Goal: Task Accomplishment & Management: Use online tool/utility

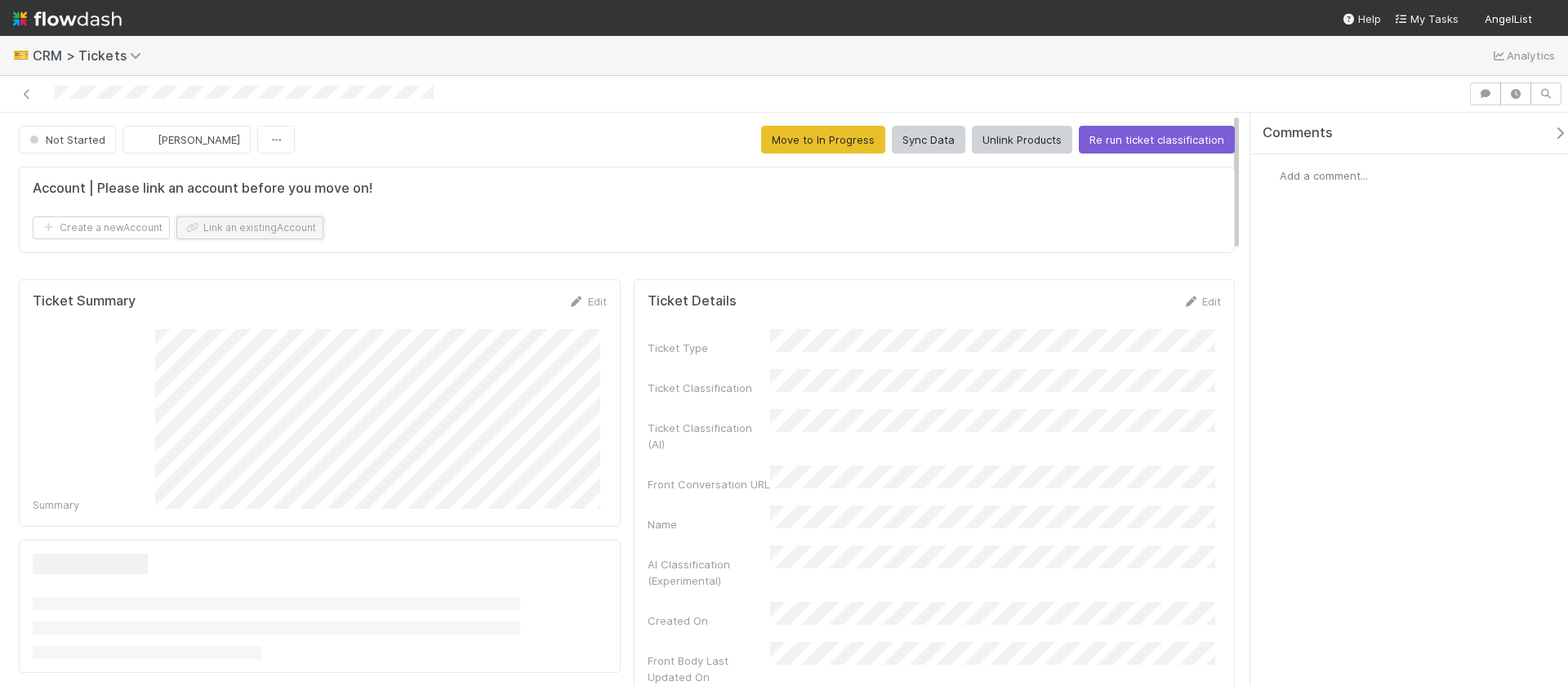
click at [222, 222] on button "Link an existing Account" at bounding box center [250, 228] width 147 height 23
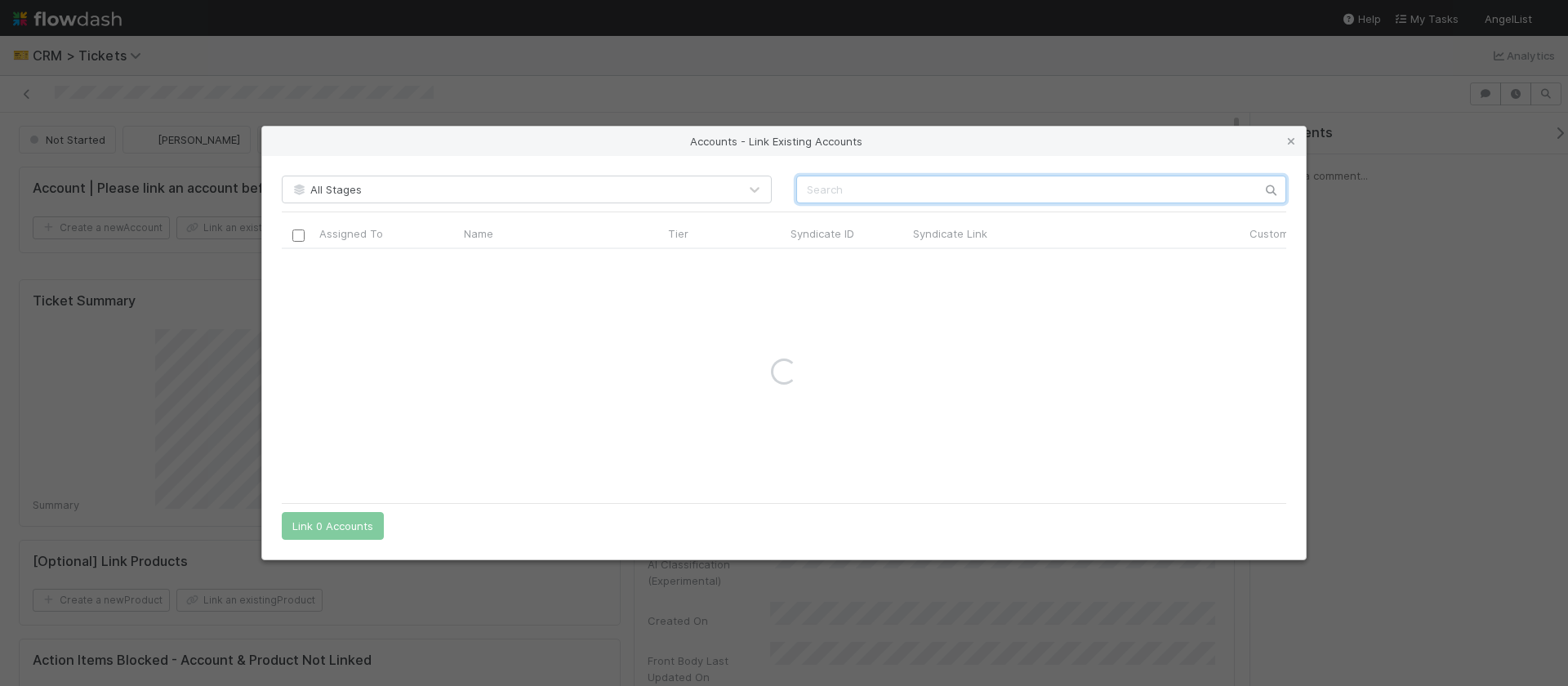
click at [908, 183] on input "text" at bounding box center [1041, 189] width 490 height 28
type input "versus venture"
click at [300, 264] on input "checkbox" at bounding box center [298, 265] width 12 height 12
click at [313, 526] on button "Link 1 Account" at bounding box center [329, 526] width 95 height 28
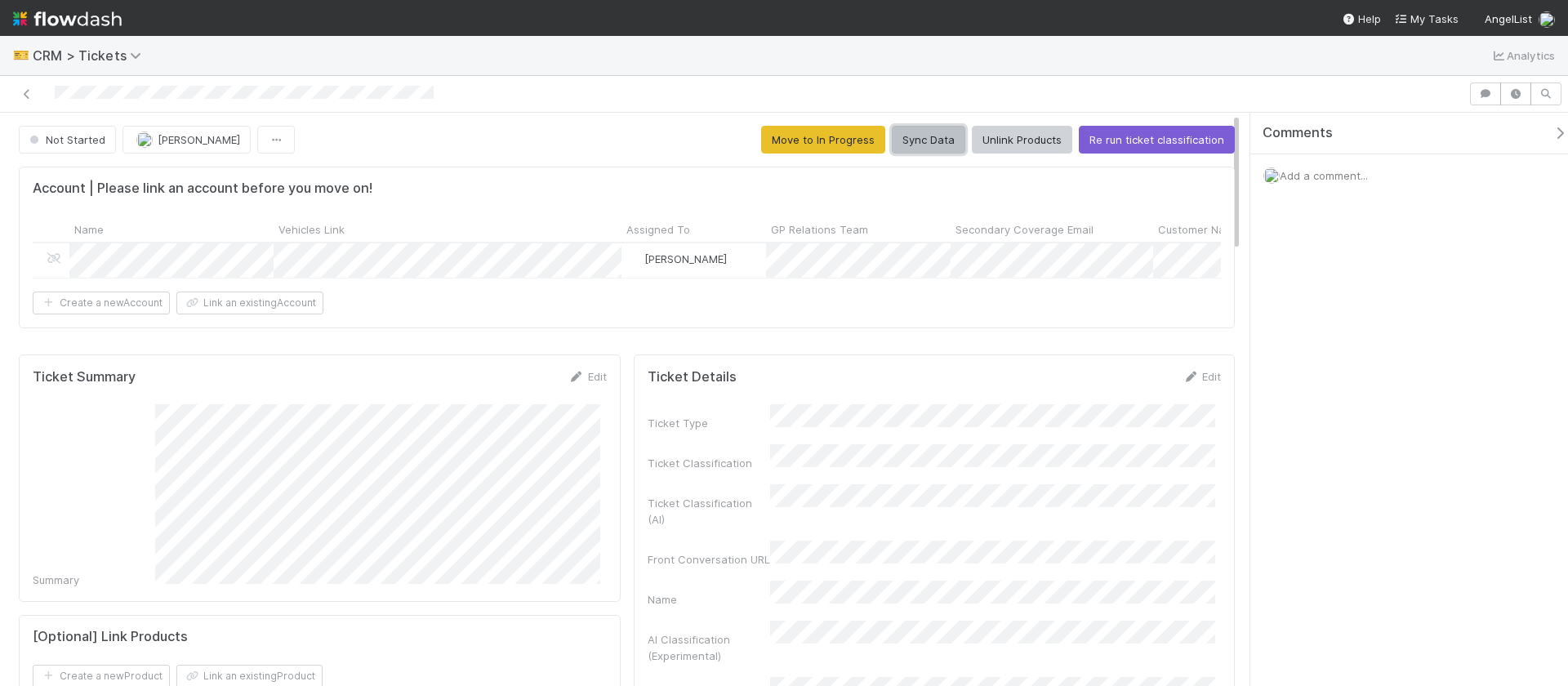
click at [927, 138] on button "Sync Data" at bounding box center [928, 140] width 74 height 28
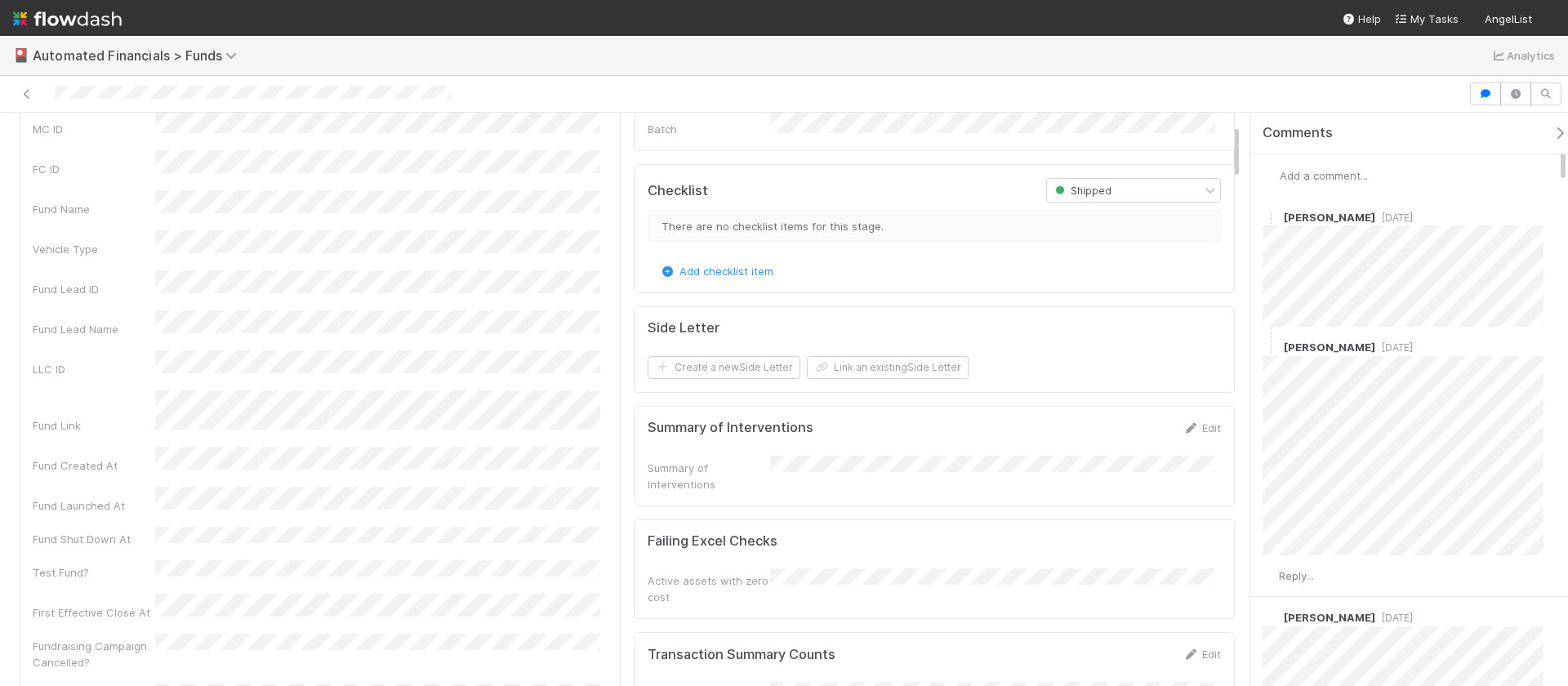
scroll to position [121, 0]
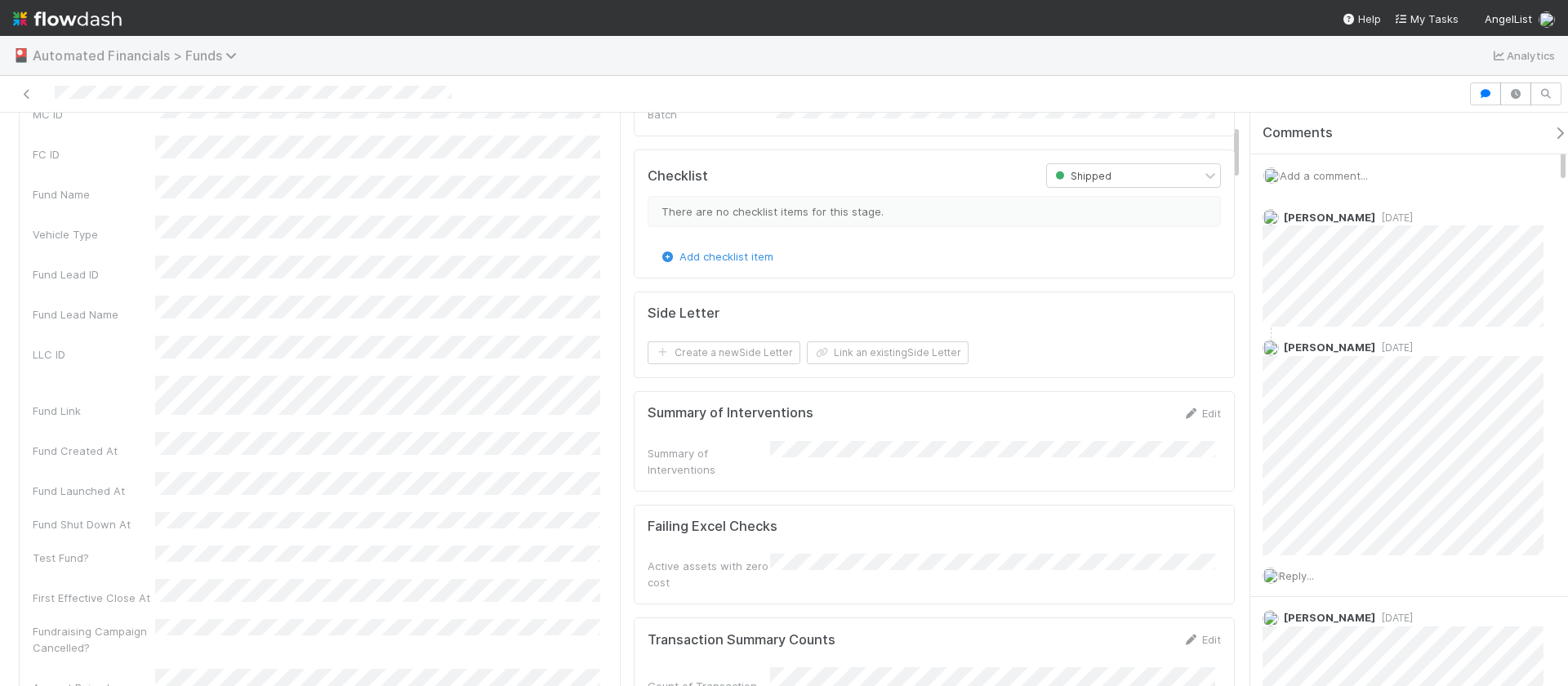
click at [104, 51] on span "Automated Financials > Funds" at bounding box center [139, 55] width 212 height 17
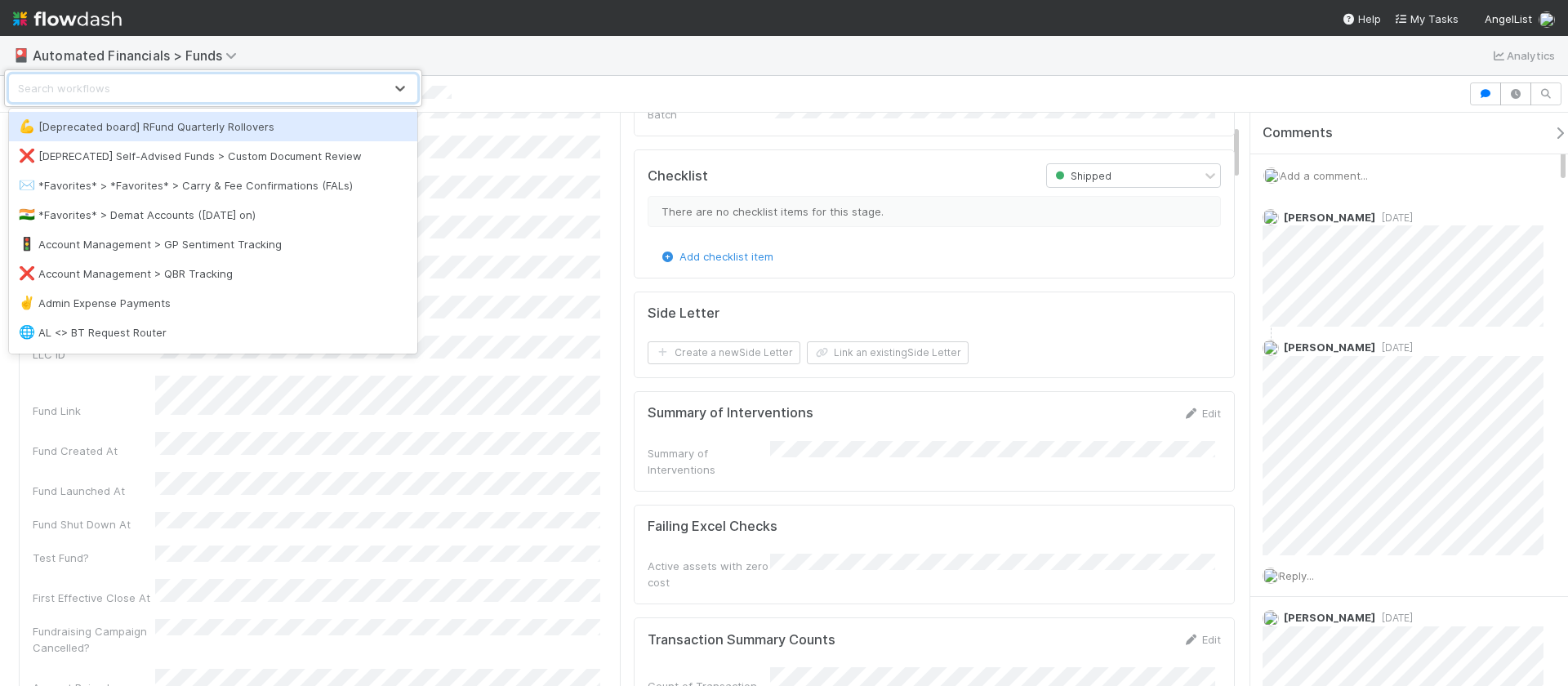
click at [566, 89] on div "option [Deprecated board] RFund Quarterly Rollovers focused, 1 of 94. 94 result…" at bounding box center [784, 343] width 1568 height 686
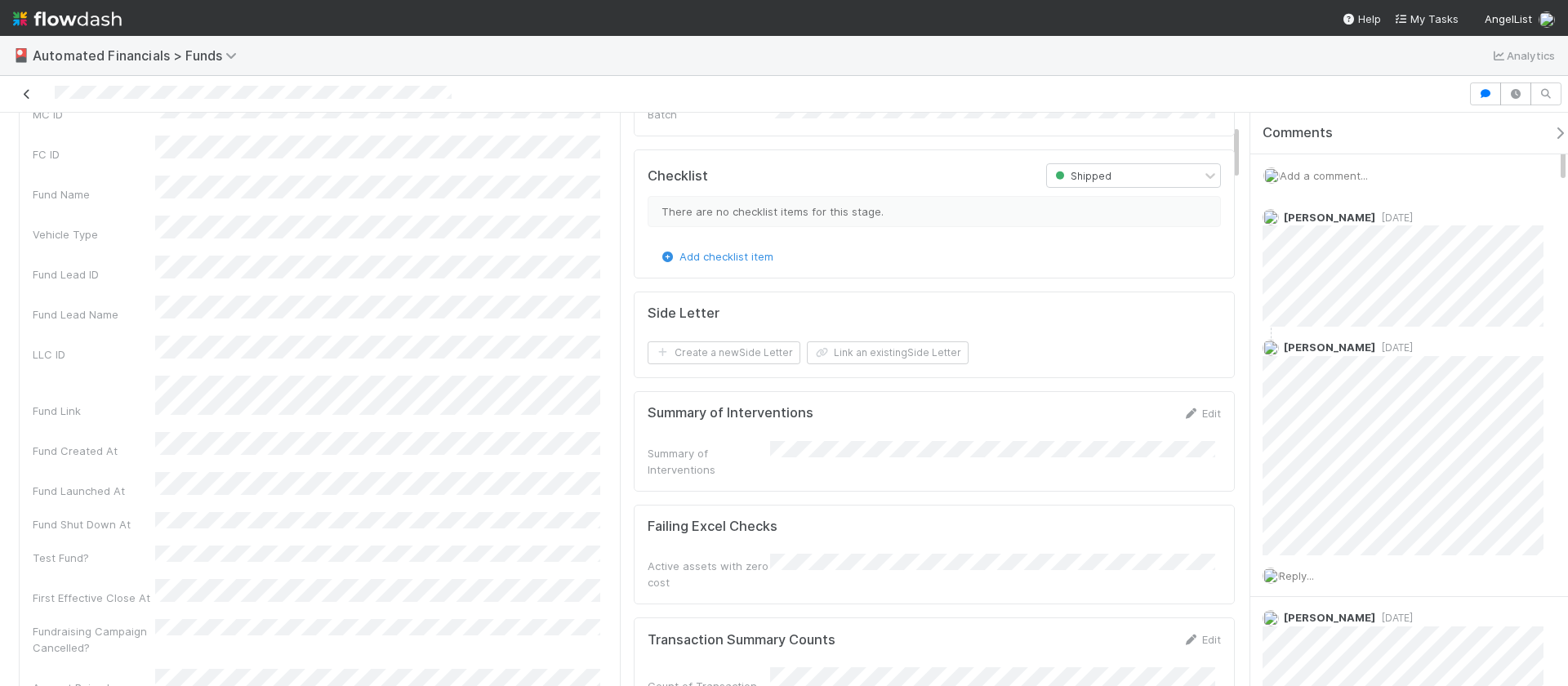
click at [29, 98] on icon at bounding box center [27, 94] width 17 height 11
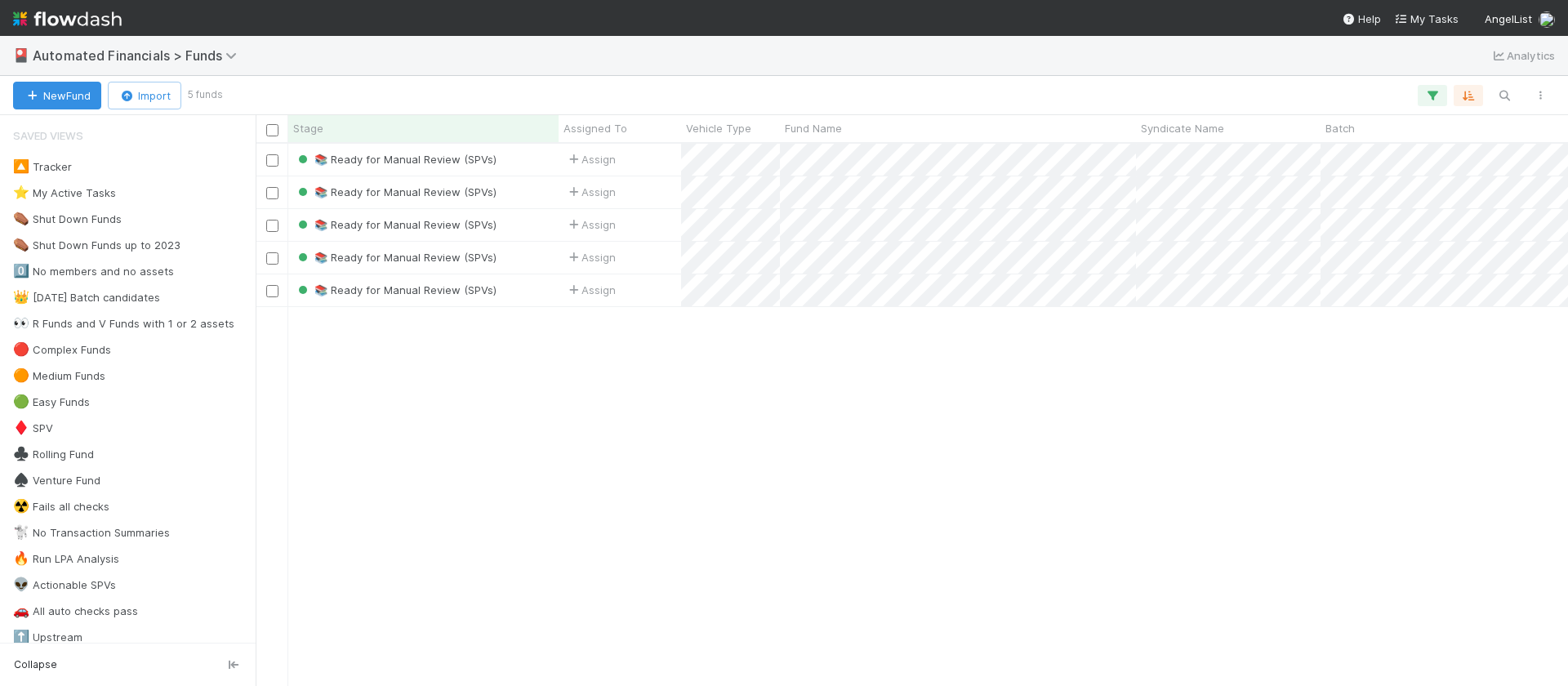
scroll to position [530, 1300]
click at [1511, 93] on icon "button" at bounding box center [1504, 96] width 17 height 15
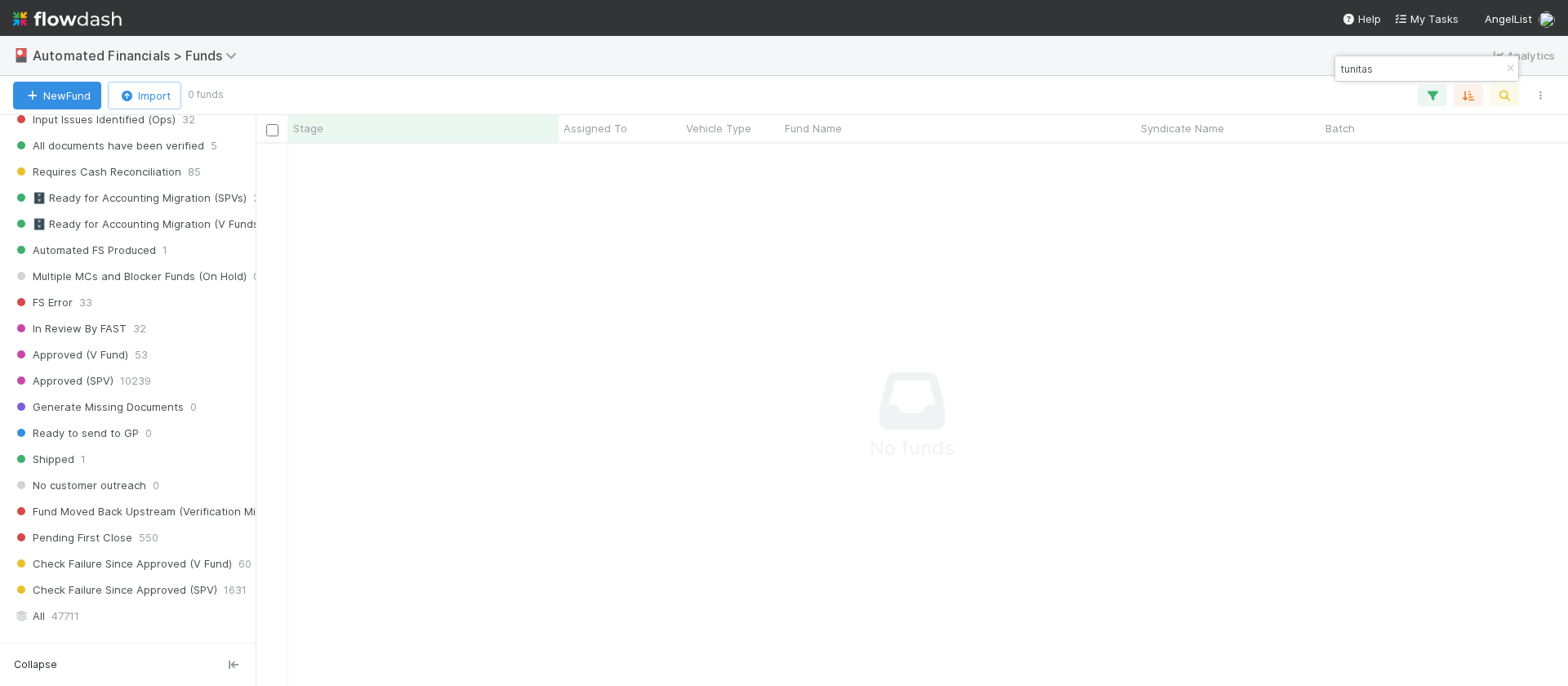
scroll to position [1989, 0]
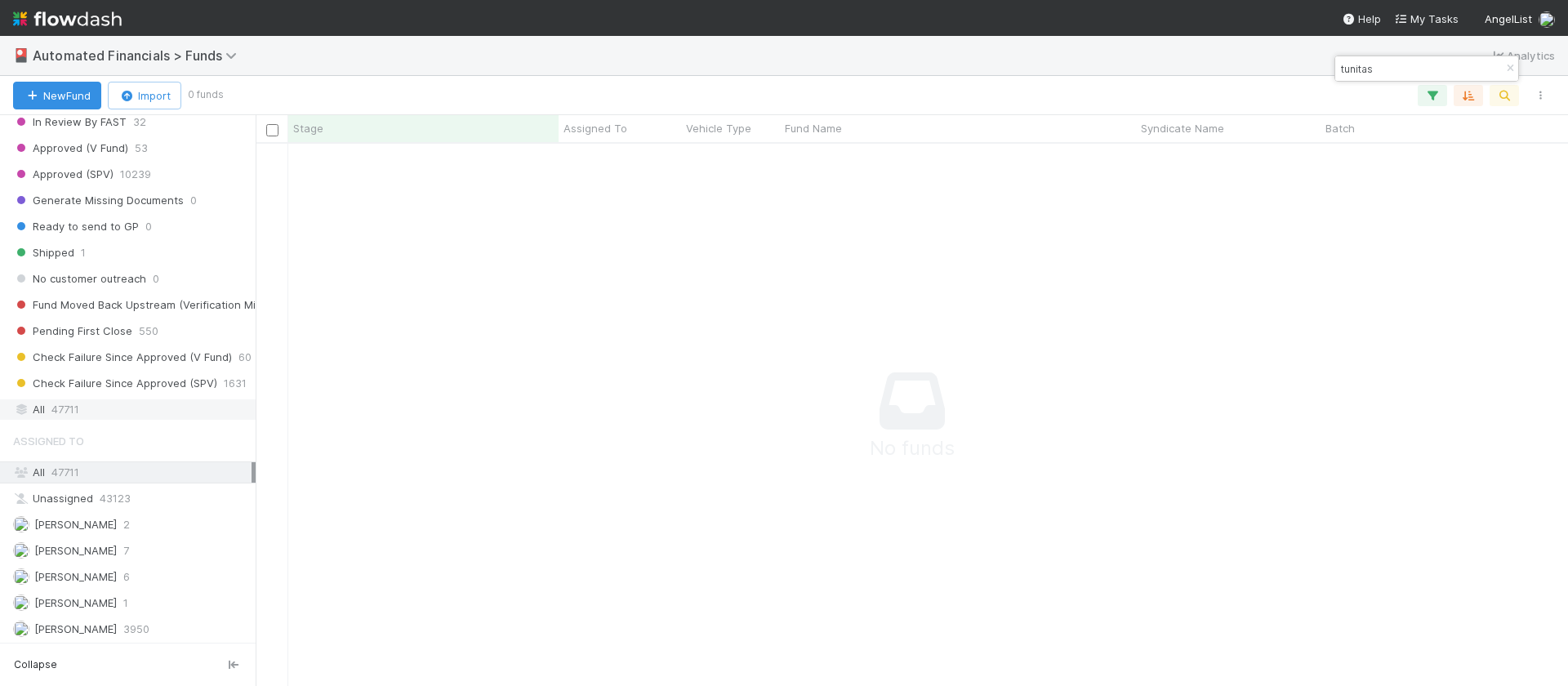
type input "tunitas"
click at [123, 411] on div "All 47711" at bounding box center [132, 409] width 239 height 21
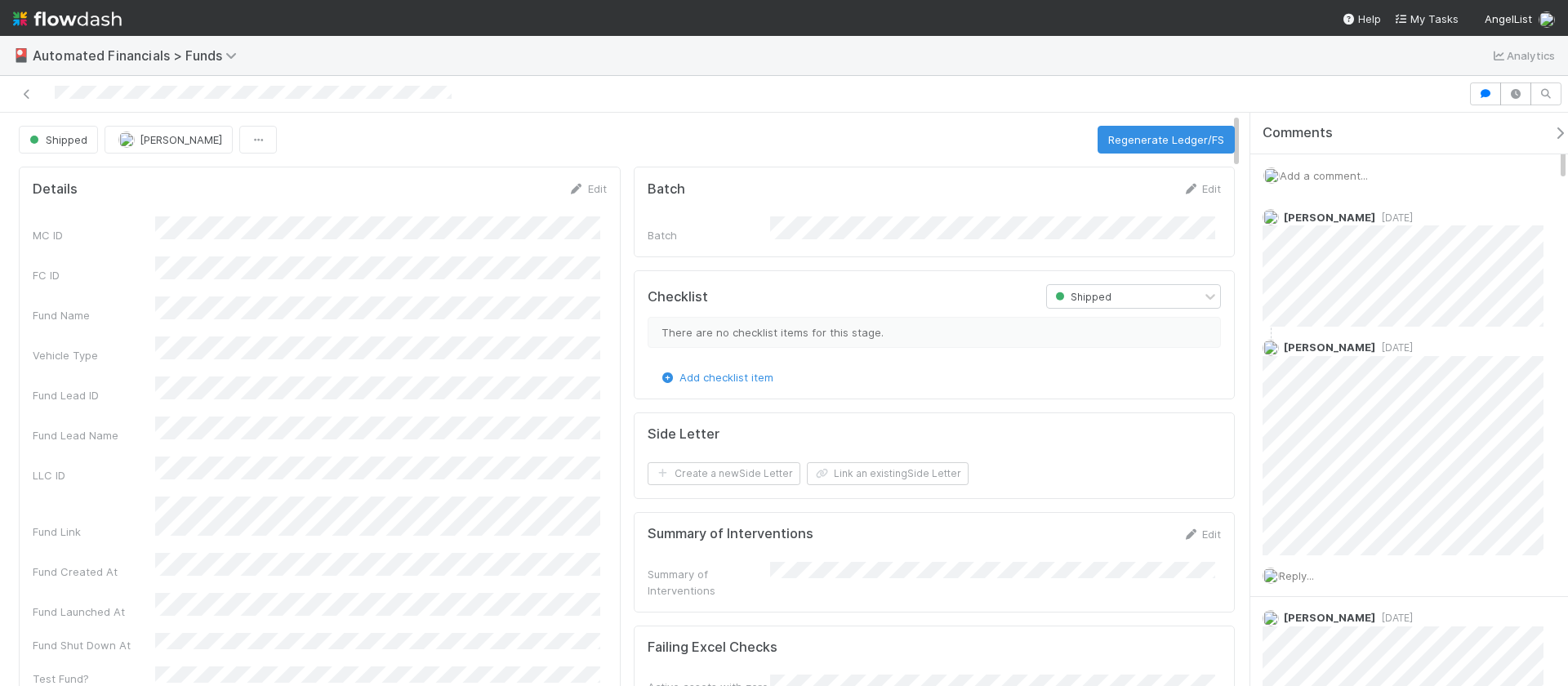
click at [1358, 188] on div "Add a comment..." at bounding box center [1415, 175] width 330 height 42
click at [1358, 178] on span "Add a comment..." at bounding box center [1324, 176] width 88 height 13
click at [1335, 453] on div "Attach files: Choose or drag and drop file(s) Add Comment" at bounding box center [1416, 318] width 304 height 270
click at [1337, 445] on div "Attach files: Choose or drag and drop file(s) Add Comment" at bounding box center [1416, 318] width 304 height 270
click at [1338, 437] on button "Add Comment" at bounding box center [1324, 427] width 95 height 28
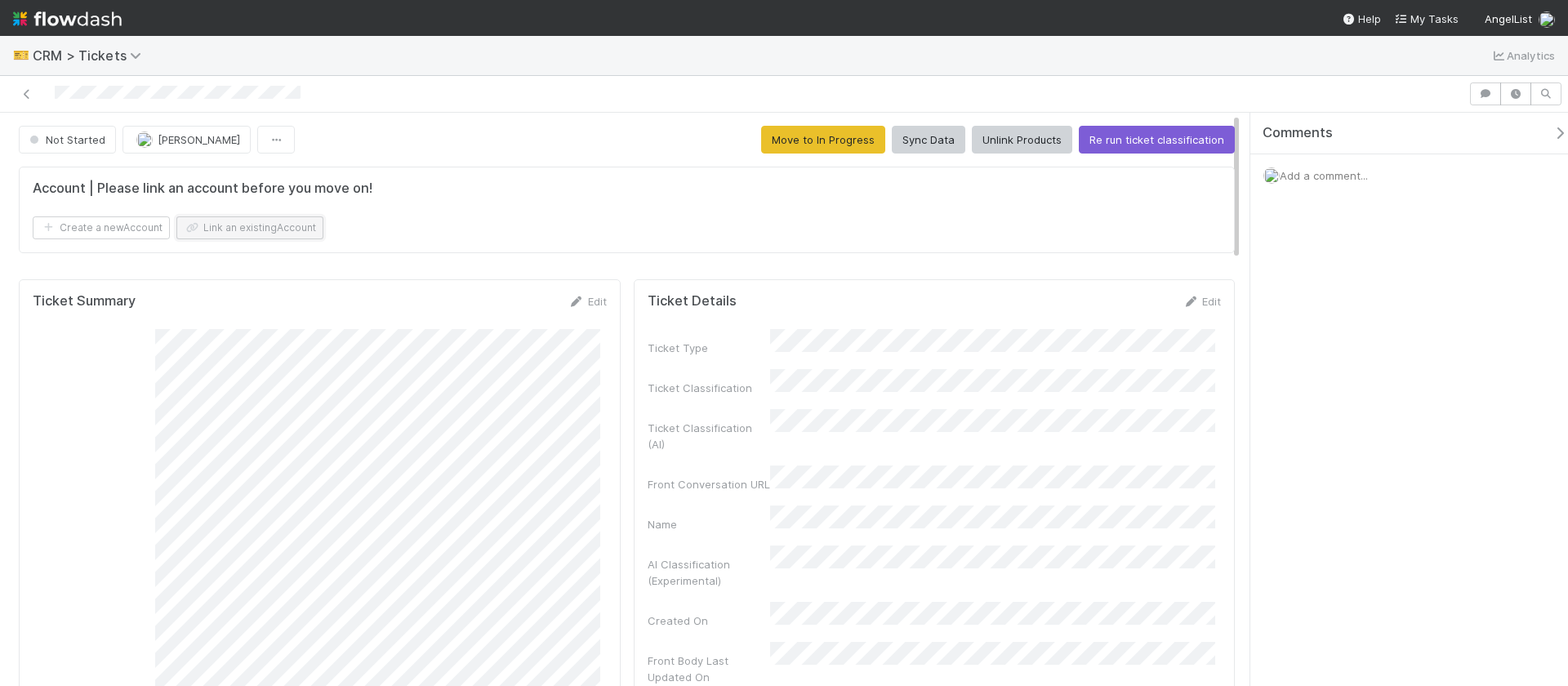
click at [294, 222] on button "Link an existing Account" at bounding box center [250, 228] width 147 height 23
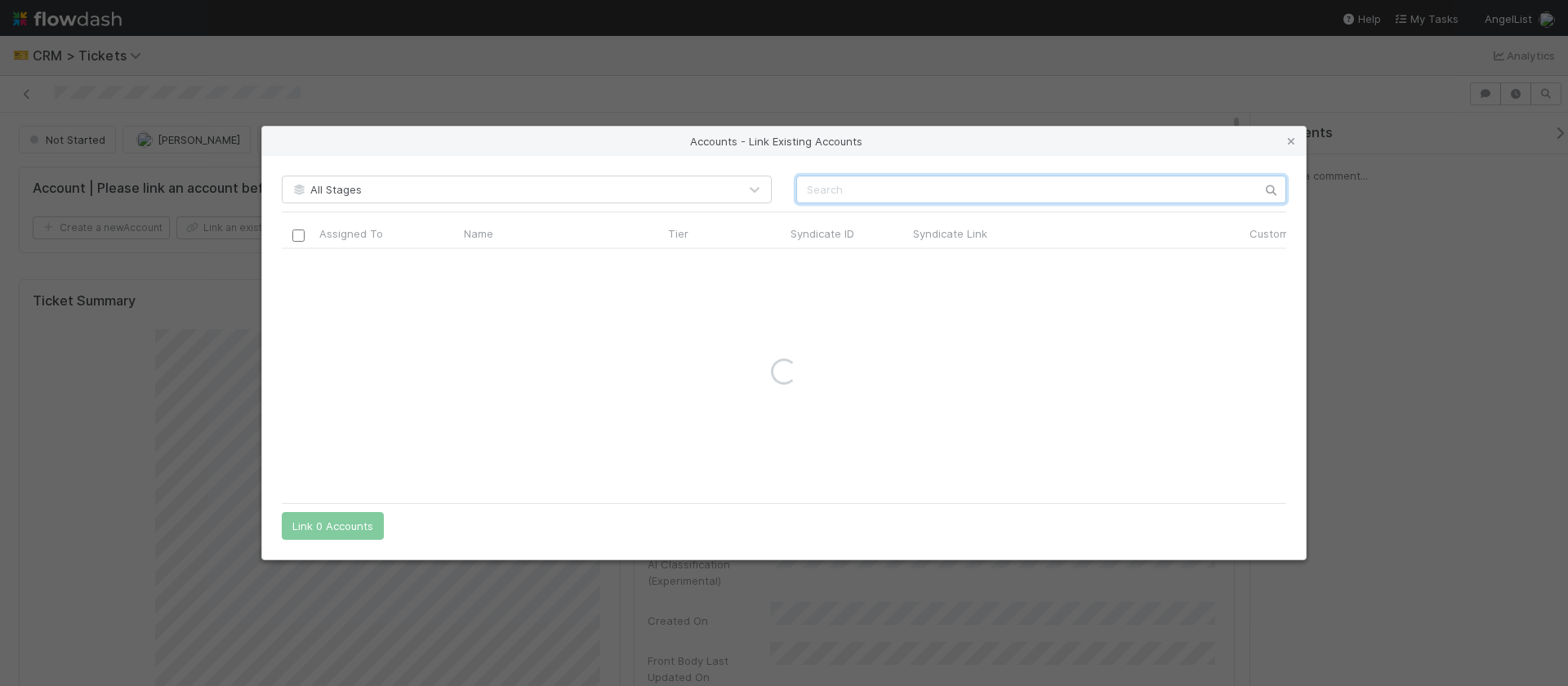
click at [912, 198] on input "text" at bounding box center [1041, 189] width 490 height 28
type input "saasholic"
click at [303, 269] on input "checkbox" at bounding box center [298, 265] width 12 height 12
click at [342, 528] on button "Link 1 Account" at bounding box center [329, 526] width 95 height 28
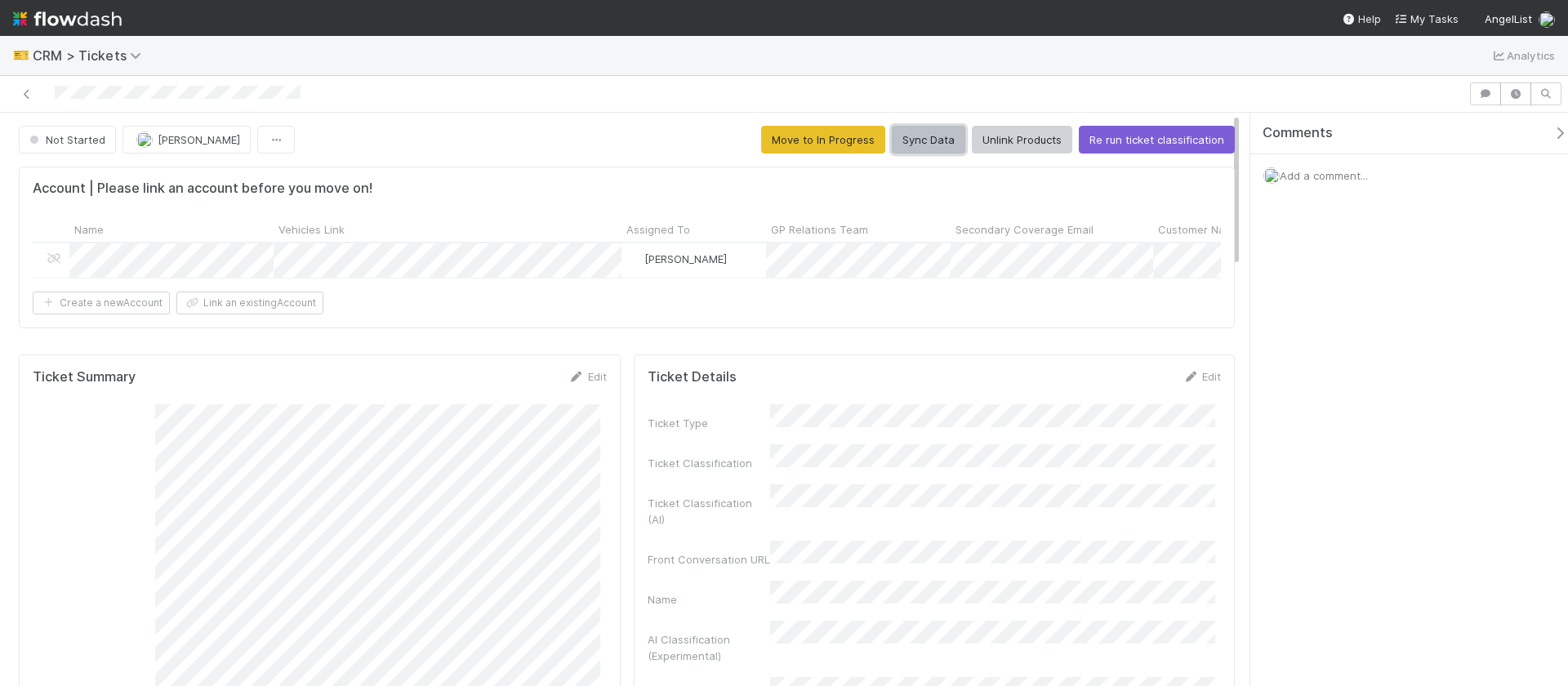
click at [930, 146] on button "Sync Data" at bounding box center [928, 140] width 74 height 28
